Goal: Find specific page/section: Find specific page/section

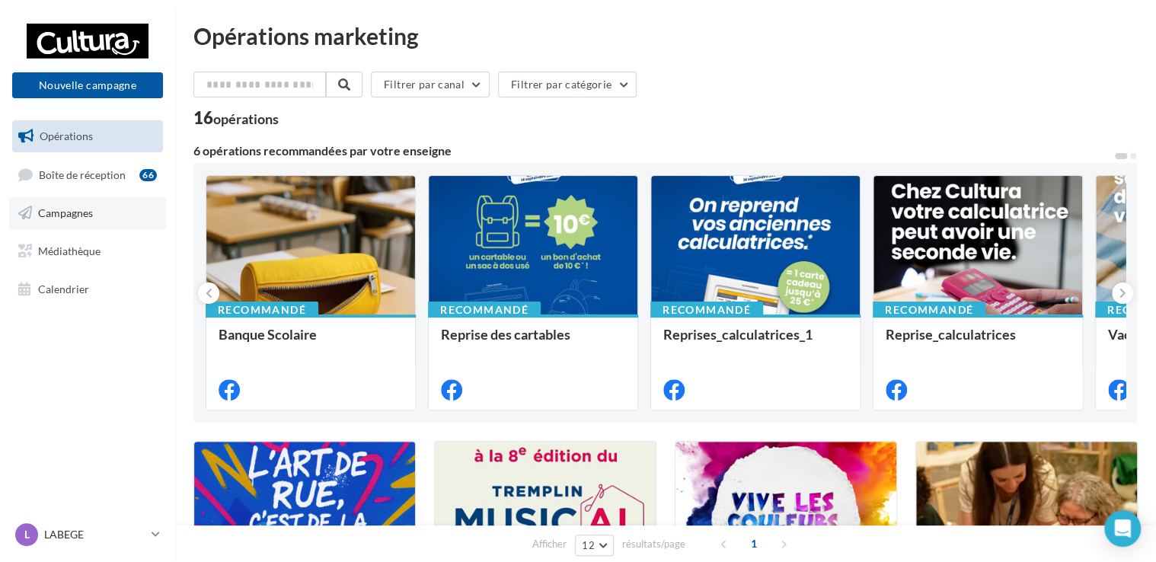
click at [107, 212] on link "Campagnes" at bounding box center [87, 213] width 157 height 32
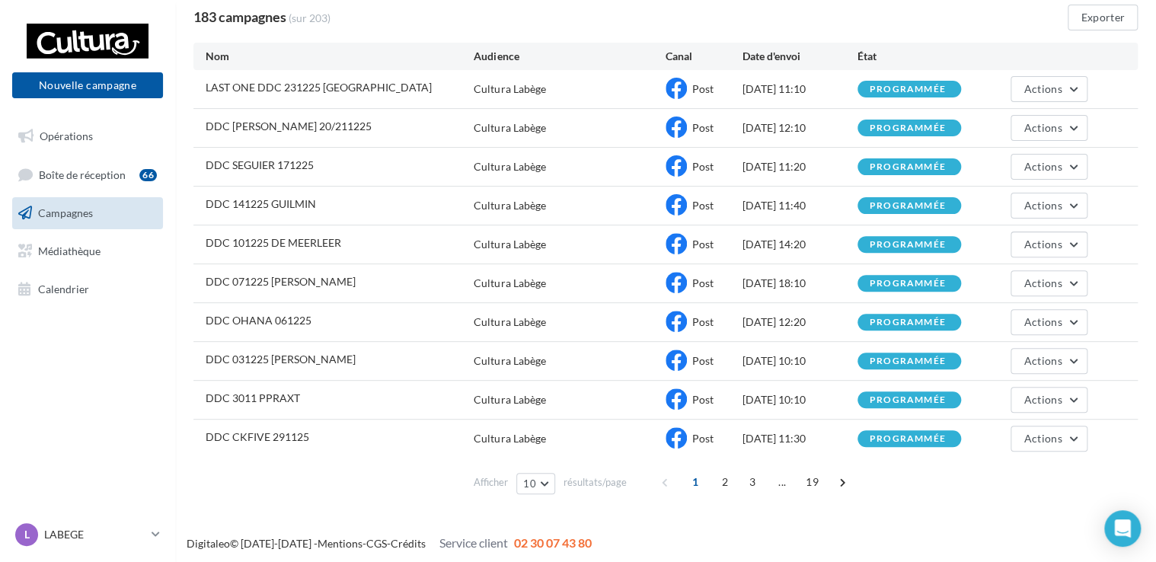
scroll to position [131, 0]
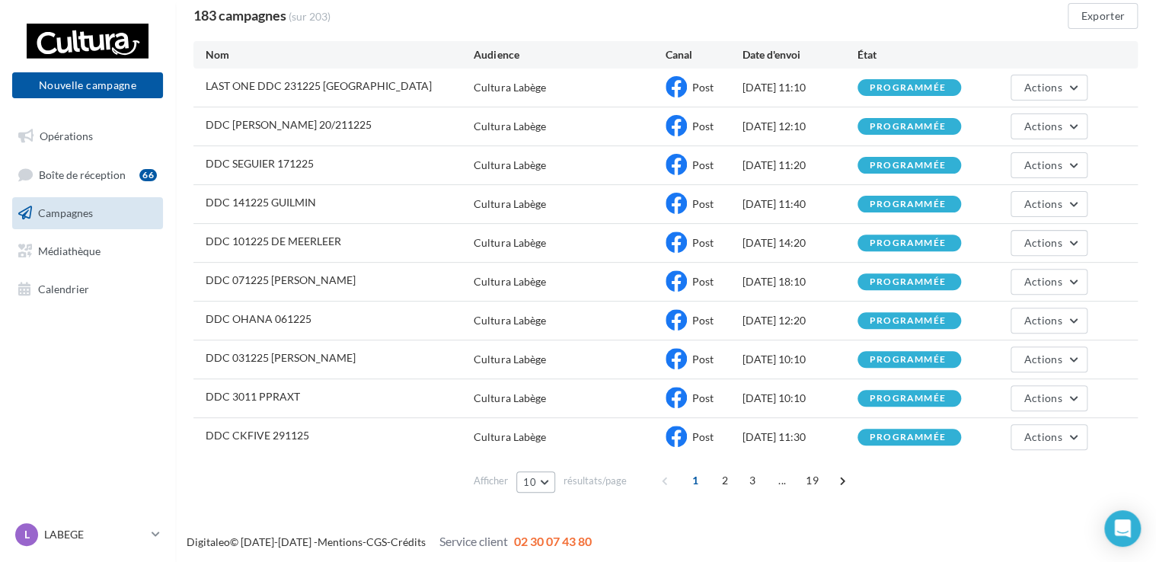
click at [544, 484] on button "10" at bounding box center [535, 481] width 39 height 21
click at [375, 474] on div "Afficher 10 10 25 50 100 résultats/page 1 2 3 ... 19" at bounding box center [665, 480] width 944 height 37
